Goal: Task Accomplishment & Management: Use online tool/utility

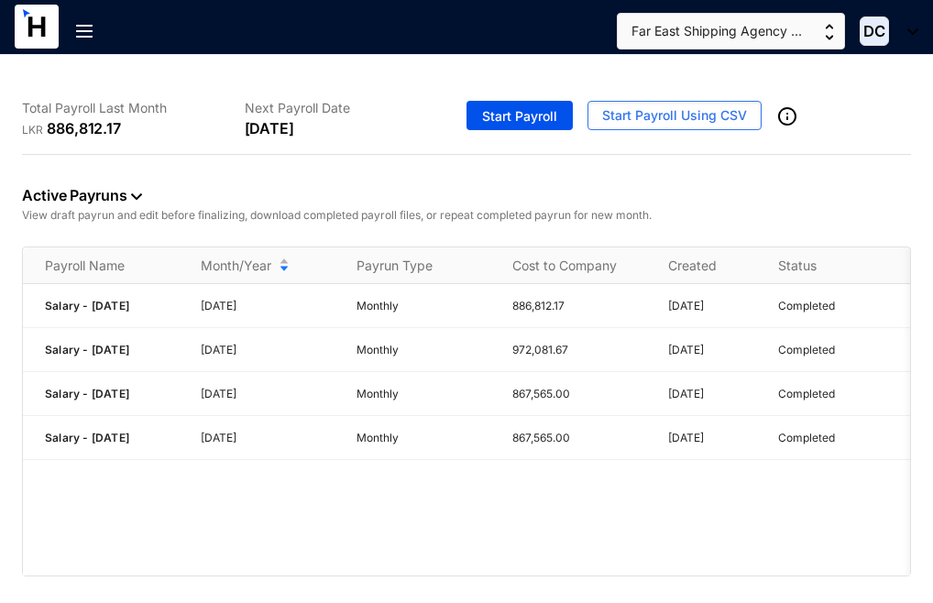
click at [77, 33] on img at bounding box center [84, 31] width 17 height 13
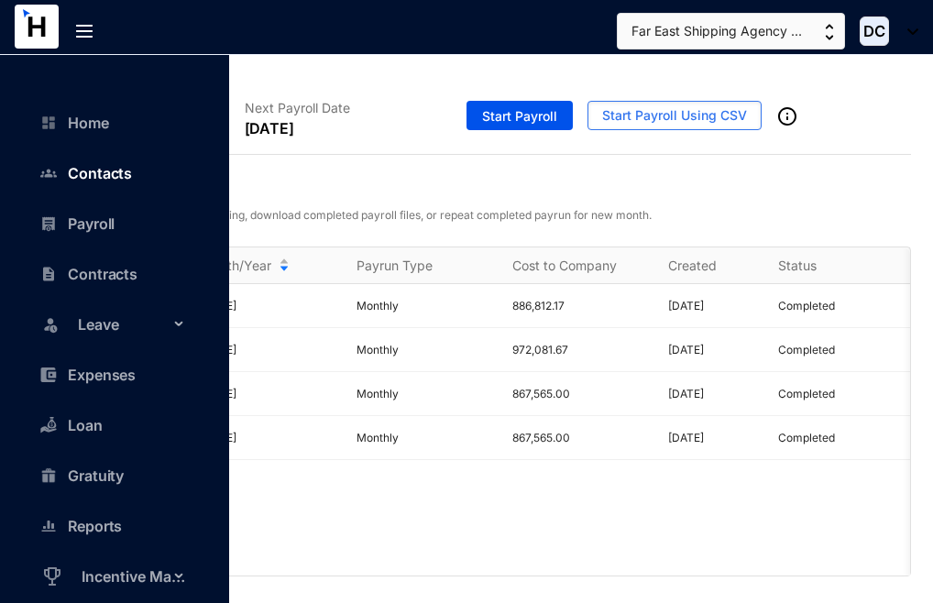
click at [86, 170] on link "Contacts" at bounding box center [91, 173] width 83 height 18
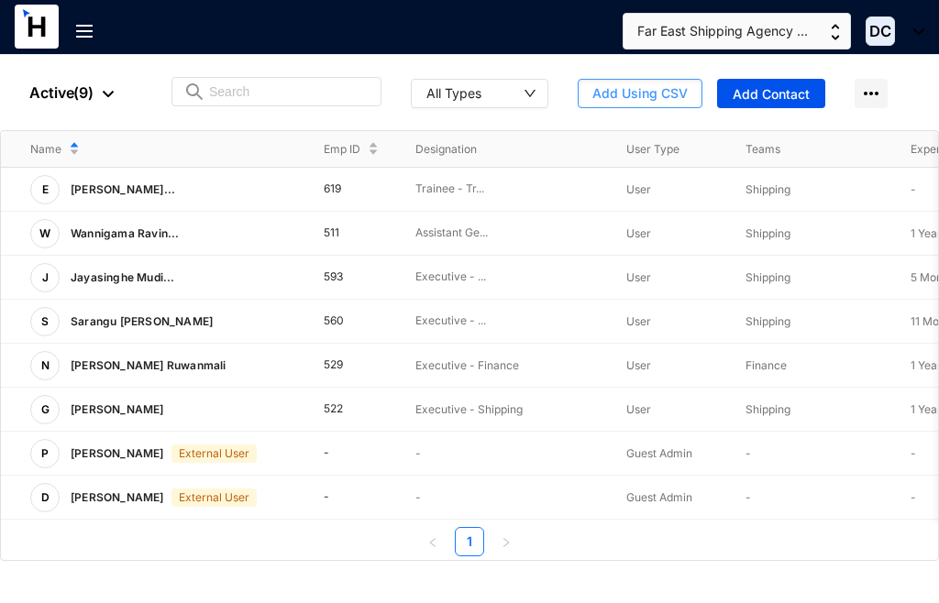
click at [646, 98] on span "Add Using CSV" at bounding box center [639, 93] width 95 height 18
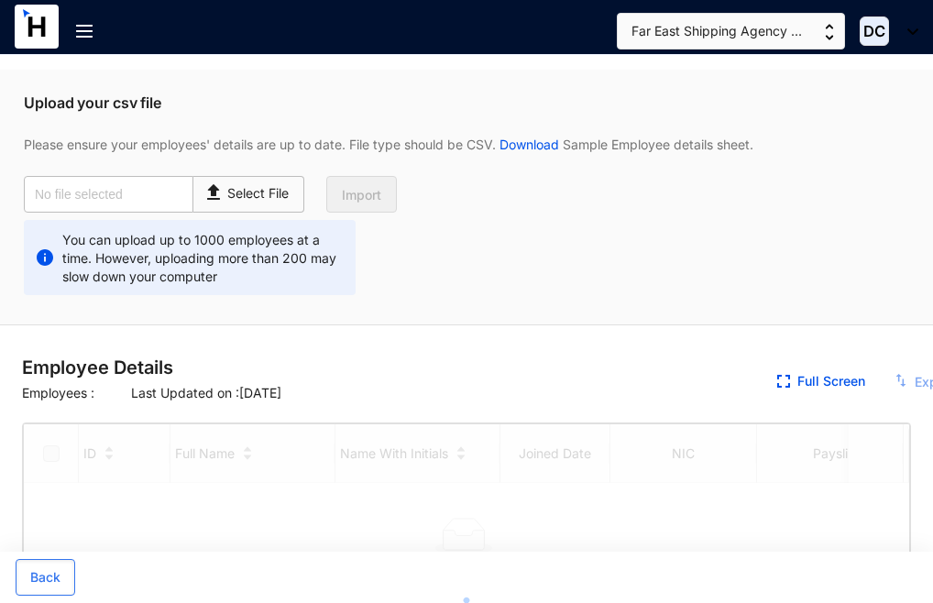
checkbox input "true"
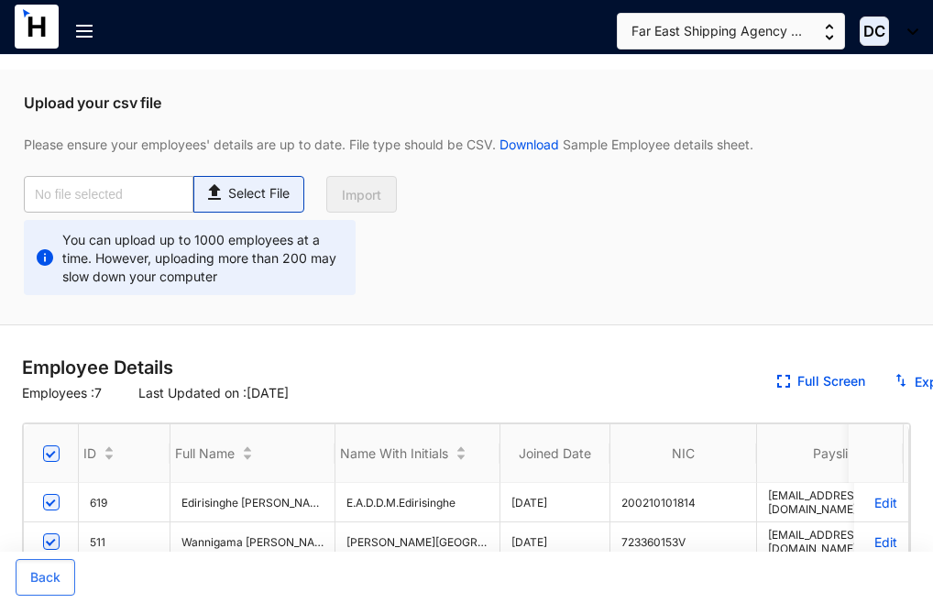
click at [249, 191] on p "Select File" at bounding box center [258, 193] width 61 height 19
click at [0, 0] on input "Select File" at bounding box center [0, 0] width 0 height 0
click at [529, 146] on link "Download" at bounding box center [529, 145] width 67 height 16
click at [49, 564] on button "Back" at bounding box center [46, 577] width 60 height 37
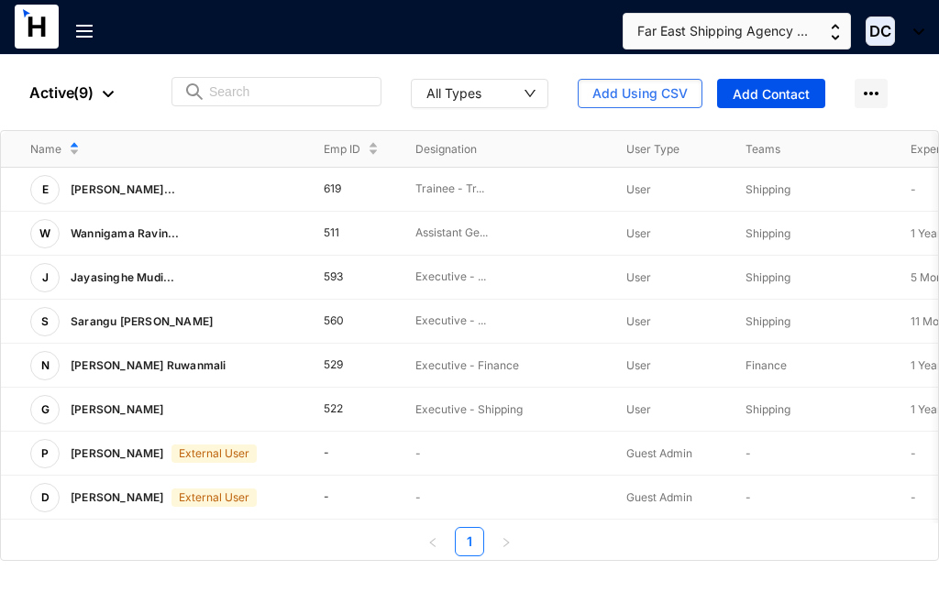
click at [85, 25] on img at bounding box center [84, 31] width 17 height 13
click at [83, 28] on img at bounding box center [84, 31] width 17 height 13
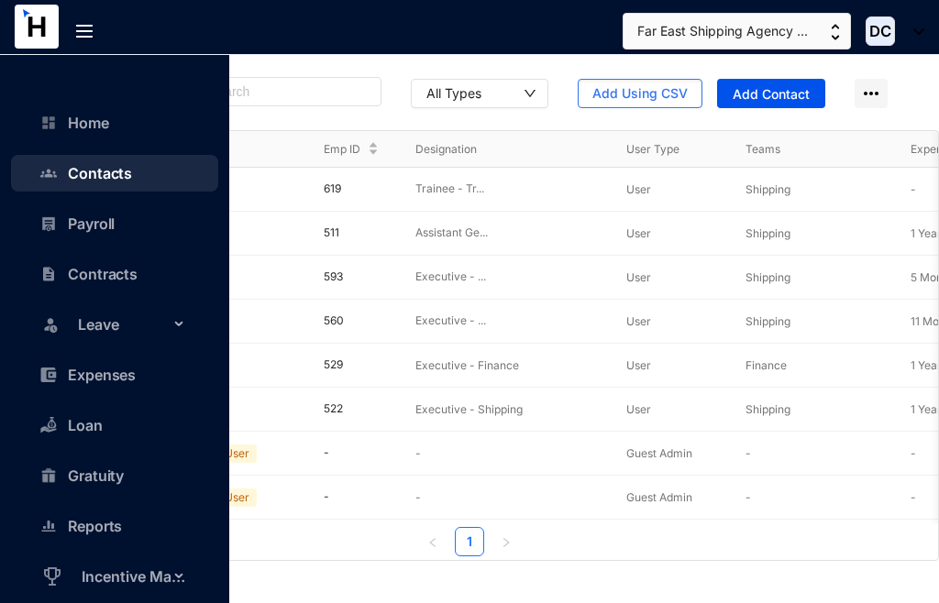
click at [105, 171] on link "Contacts" at bounding box center [91, 173] width 83 height 18
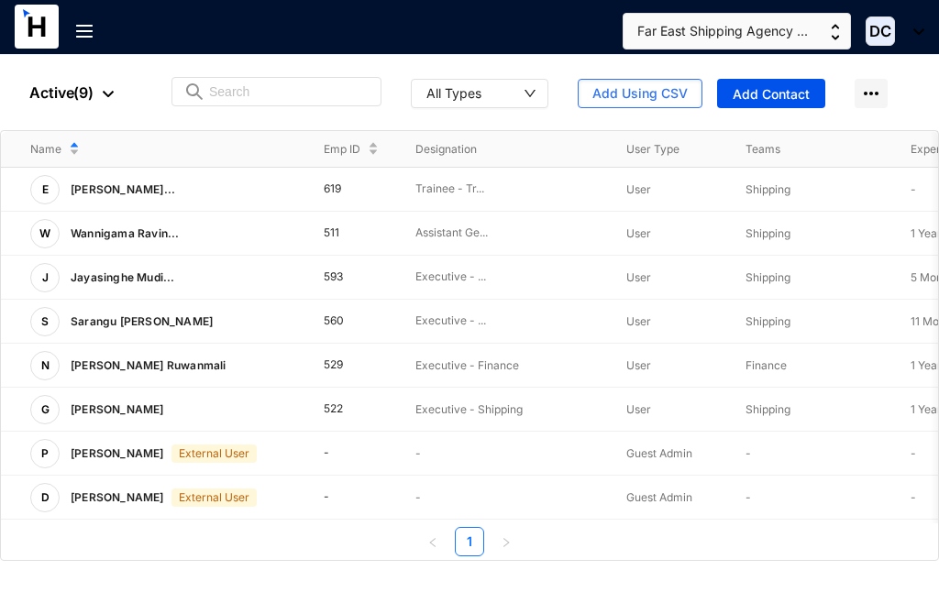
click at [87, 31] on img at bounding box center [84, 31] width 17 height 13
click at [637, 92] on span "Add Using CSV" at bounding box center [639, 93] width 95 height 18
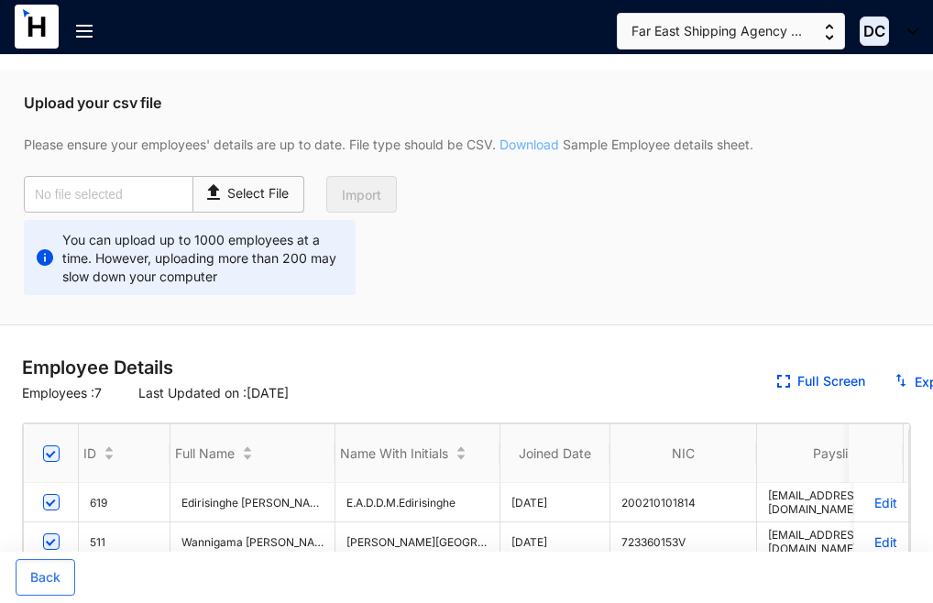
click at [536, 148] on link "Download" at bounding box center [529, 145] width 67 height 16
